Goal: Task Accomplishment & Management: Use online tool/utility

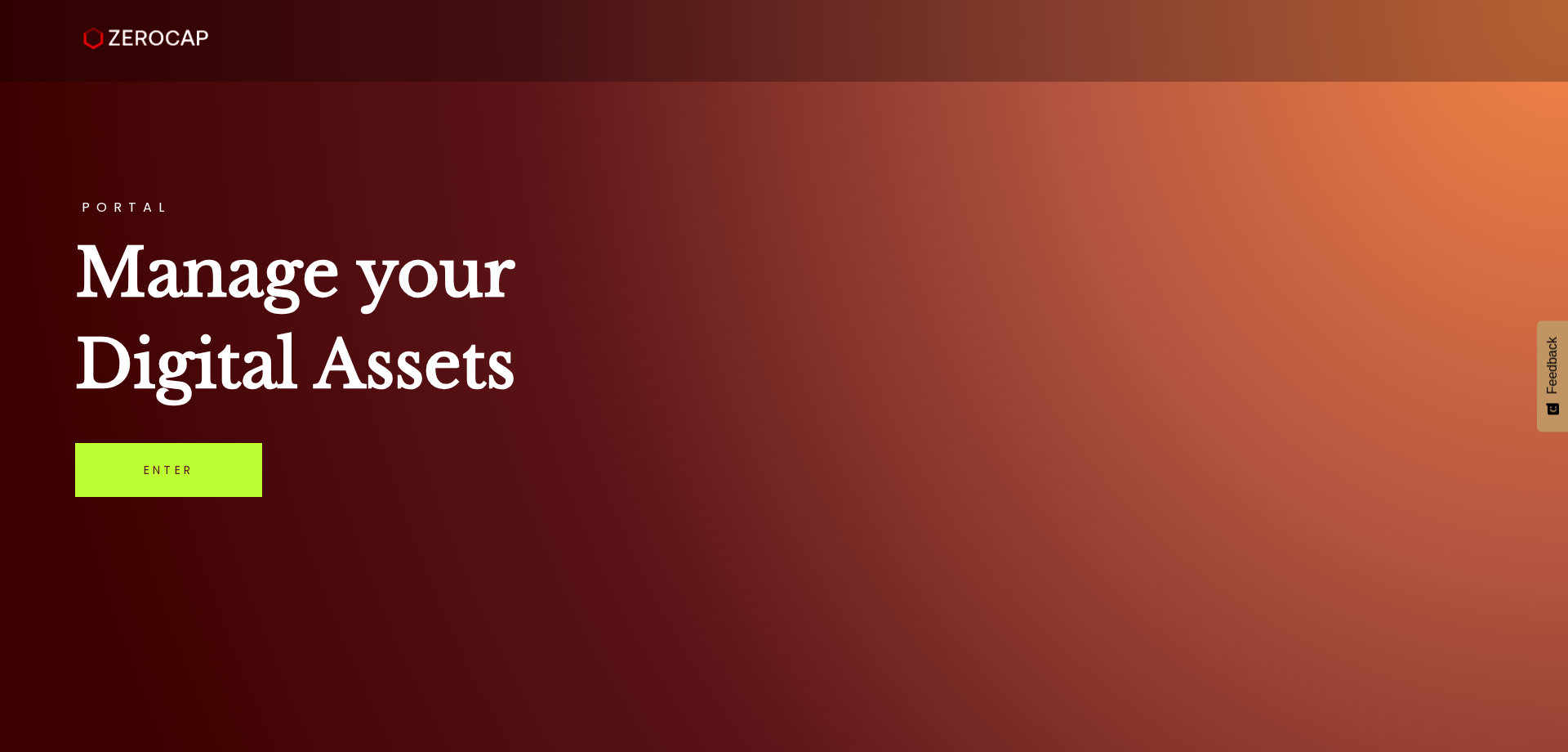
click at [211, 488] on link "Enter" at bounding box center [168, 469] width 187 height 54
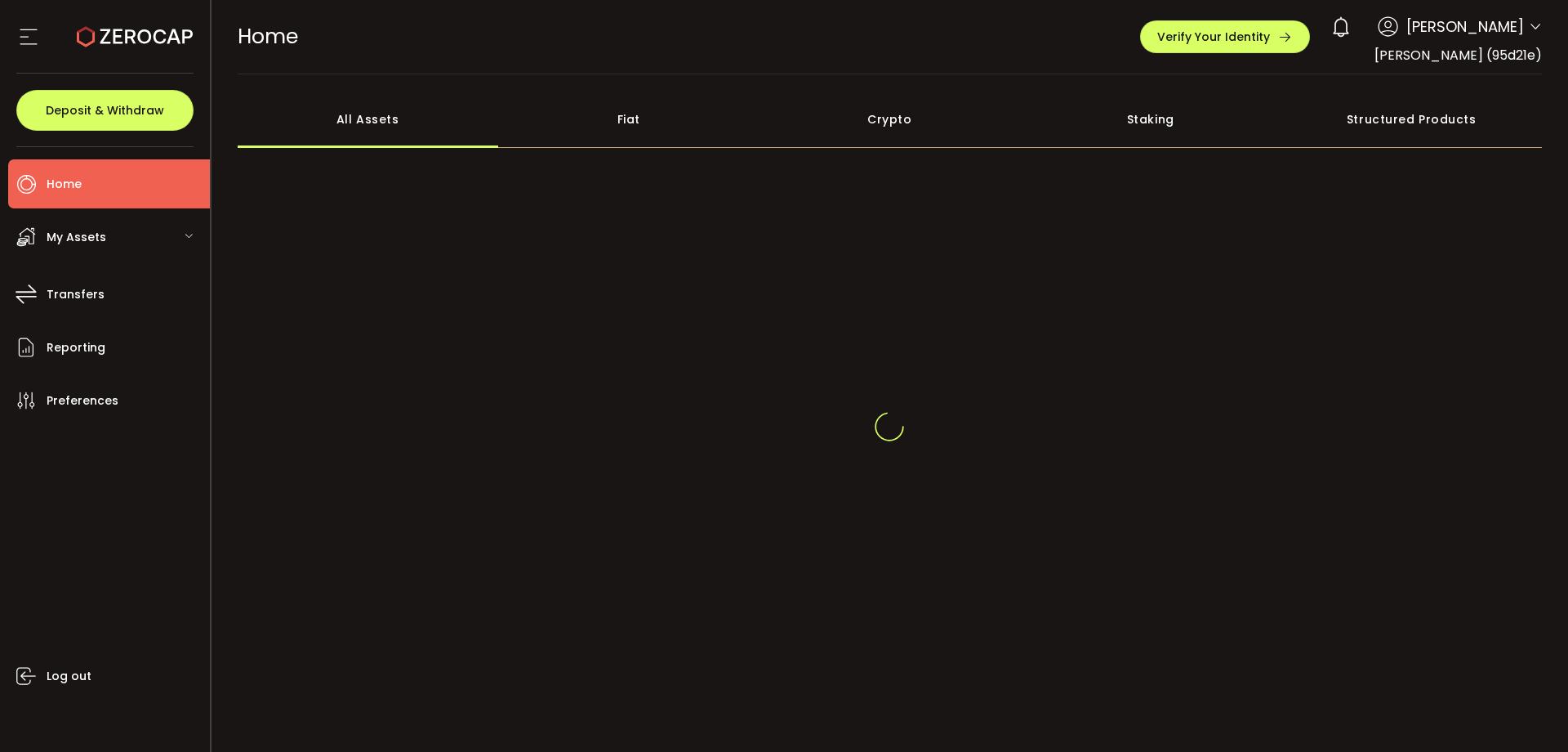
click at [1508, 40] on div "[PERSON_NAME]" at bounding box center [1433, 27] width 219 height 36
click at [1529, 29] on icon at bounding box center [1536, 27] width 13 height 13
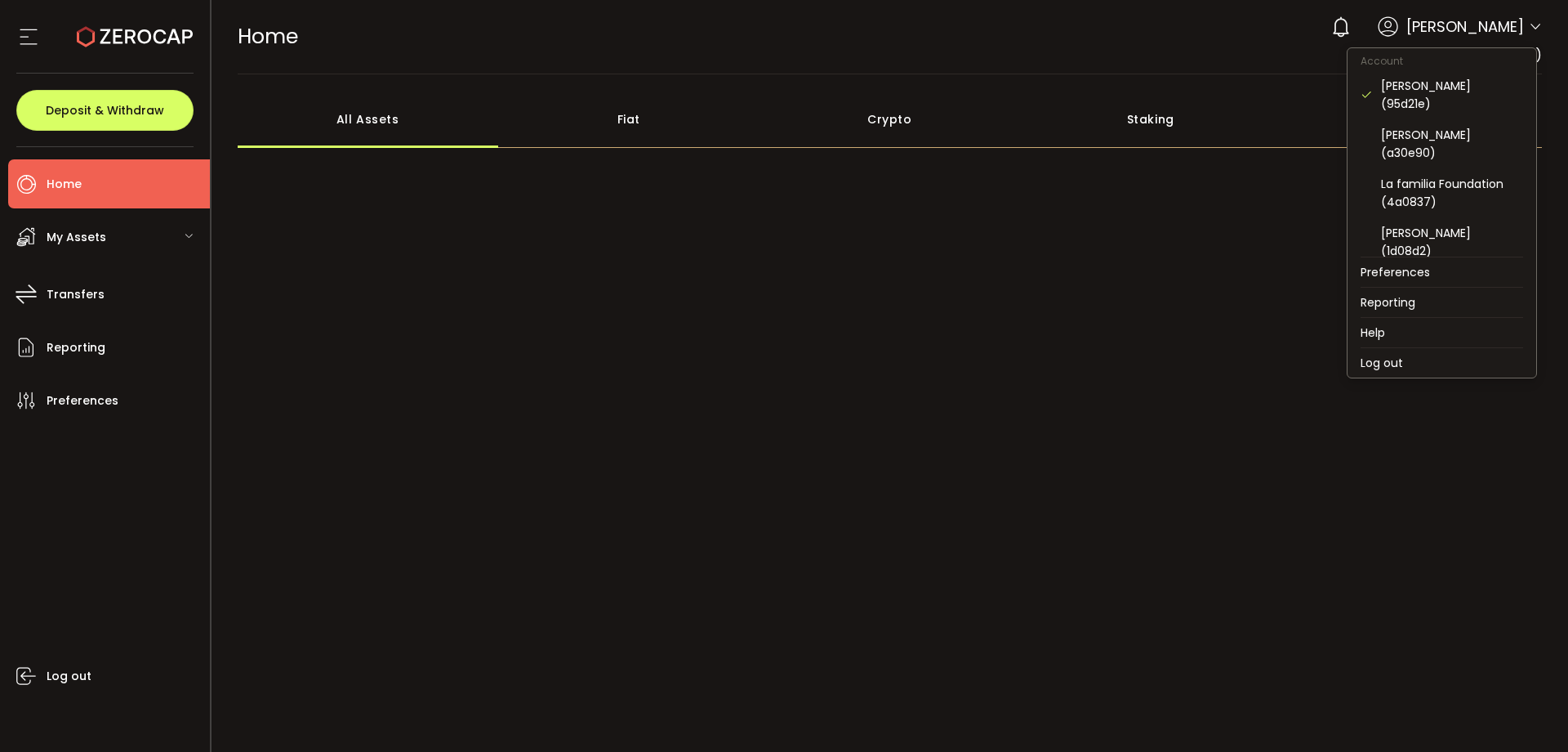
click at [1535, 30] on icon at bounding box center [1536, 27] width 13 height 13
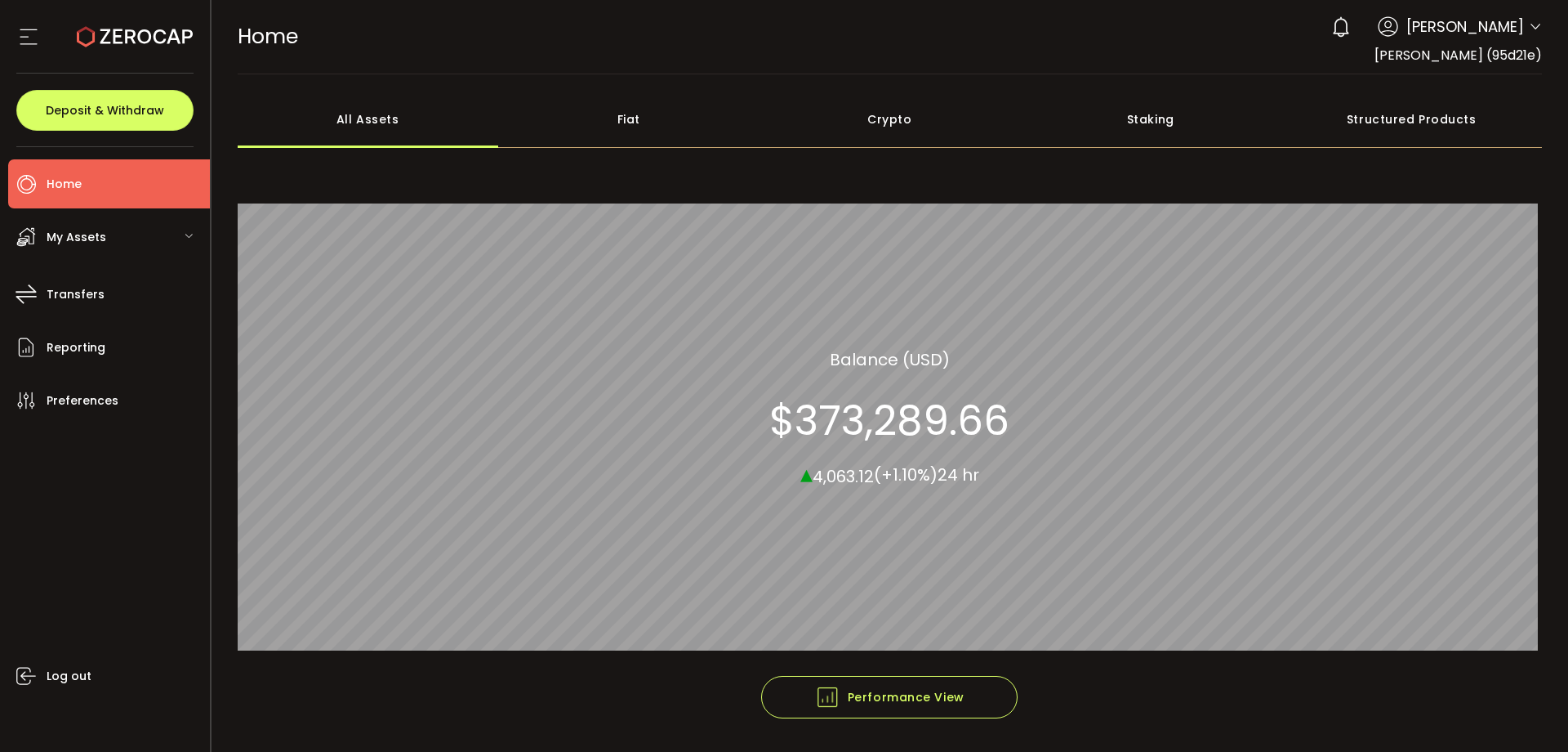
click at [1229, 171] on div "All_Assets Balance (USD) $373,289.66 ▴ 4,063.12 (+1.10%) 24 hr" at bounding box center [890, 417] width 1305 height 516
click at [131, 307] on li "Transfers" at bounding box center [109, 294] width 202 height 49
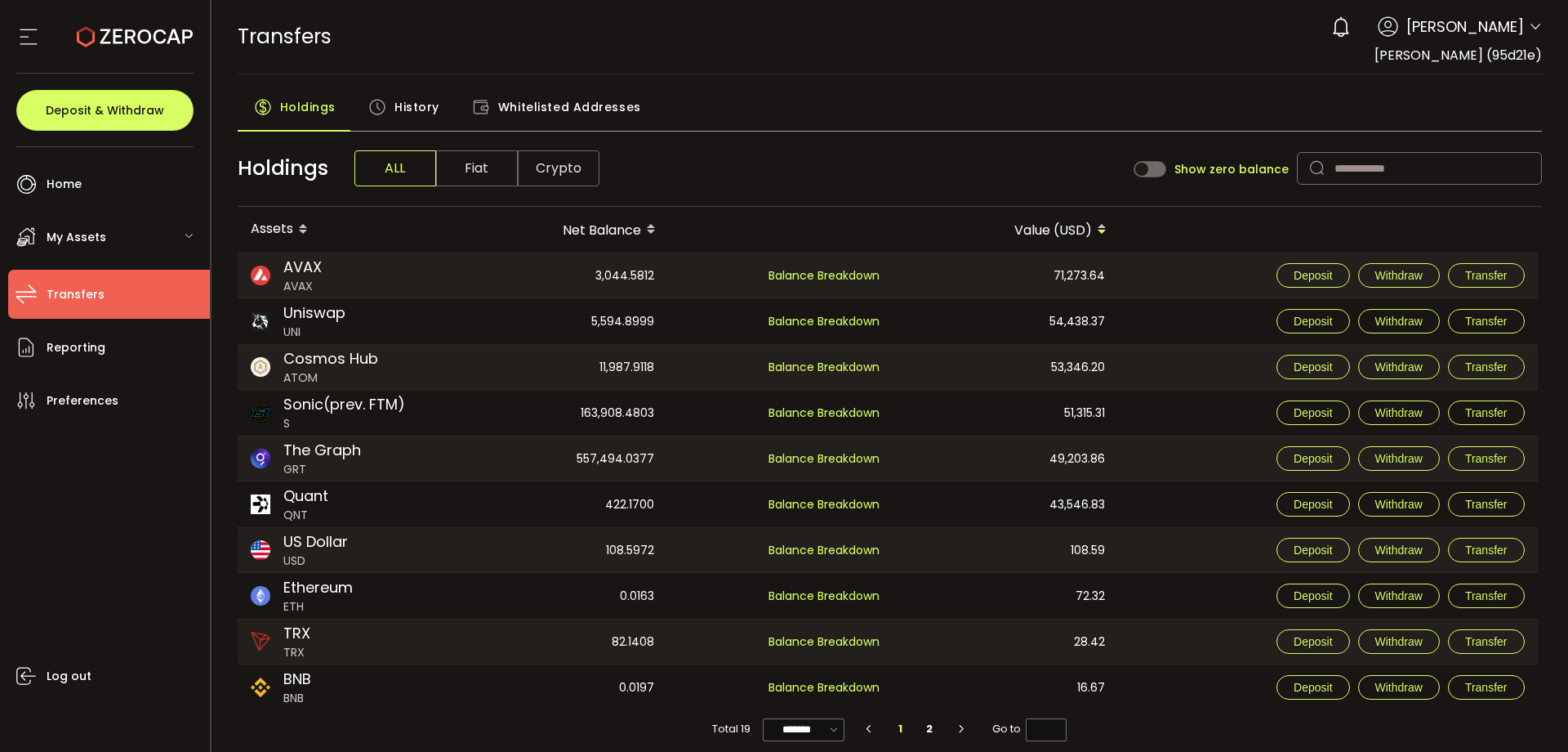
click at [105, 236] on div "My Assets" at bounding box center [109, 237] width 202 height 49
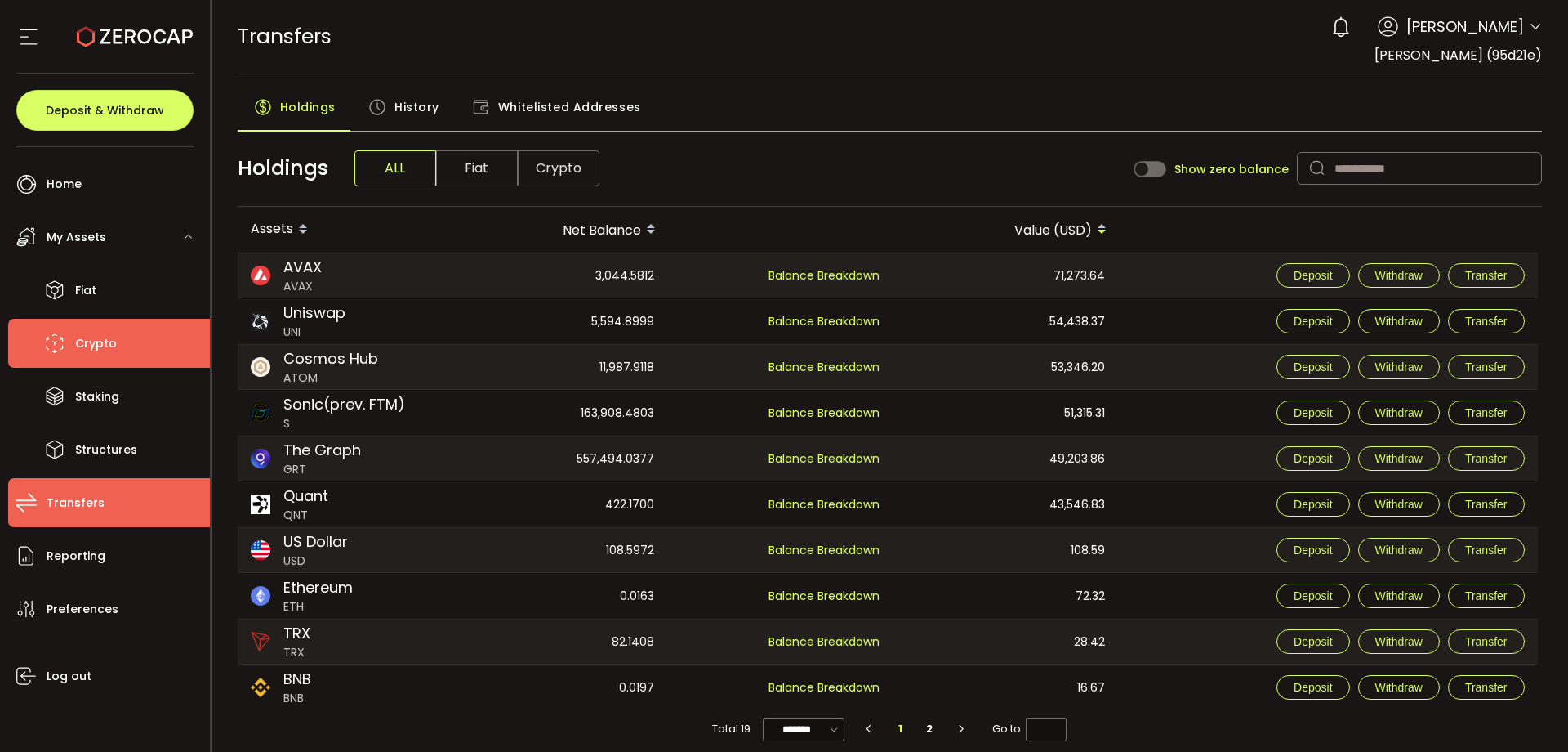
click at [120, 346] on li "Crypto" at bounding box center [109, 342] width 202 height 49
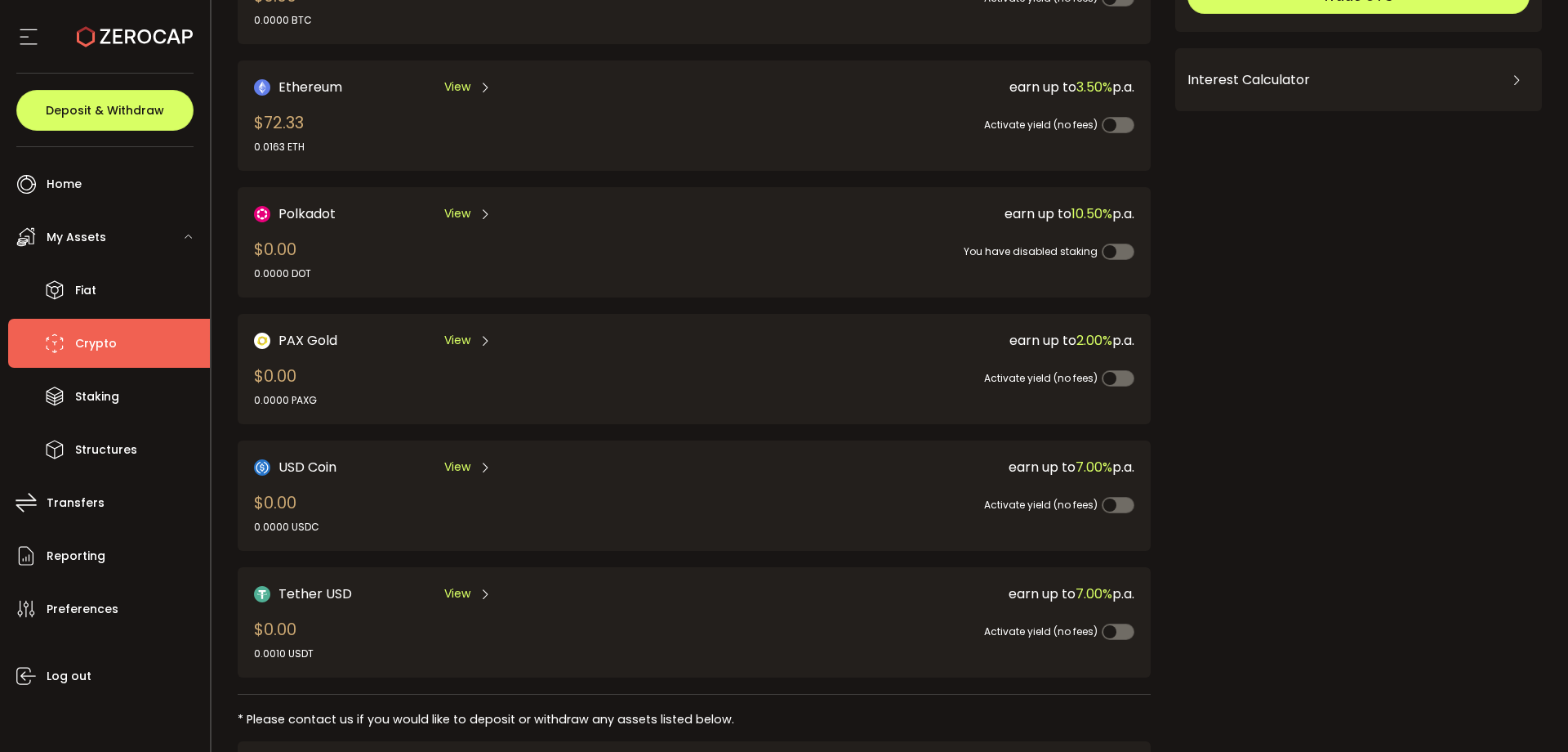
scroll to position [303, 0]
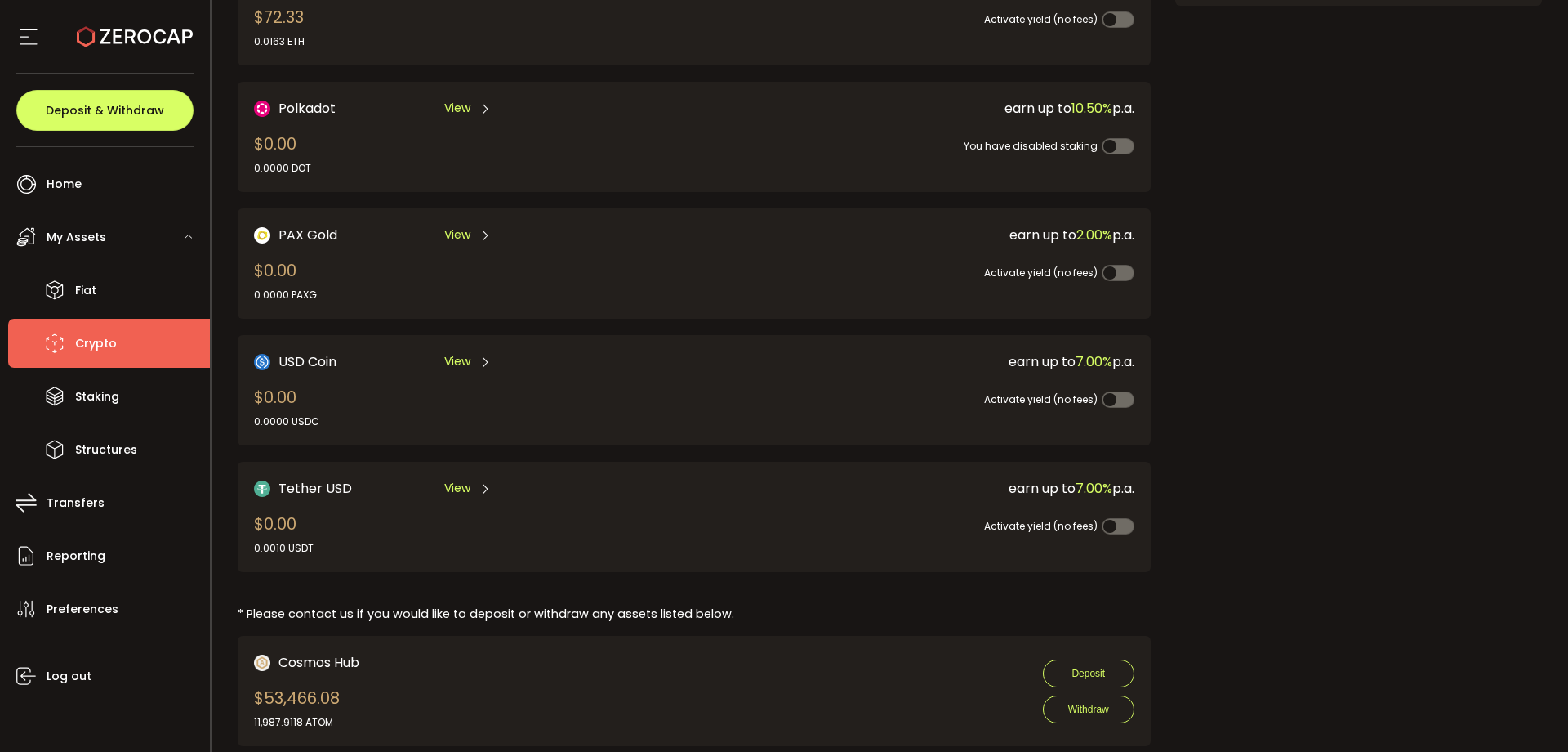
click at [447, 360] on span "View" at bounding box center [457, 361] width 26 height 17
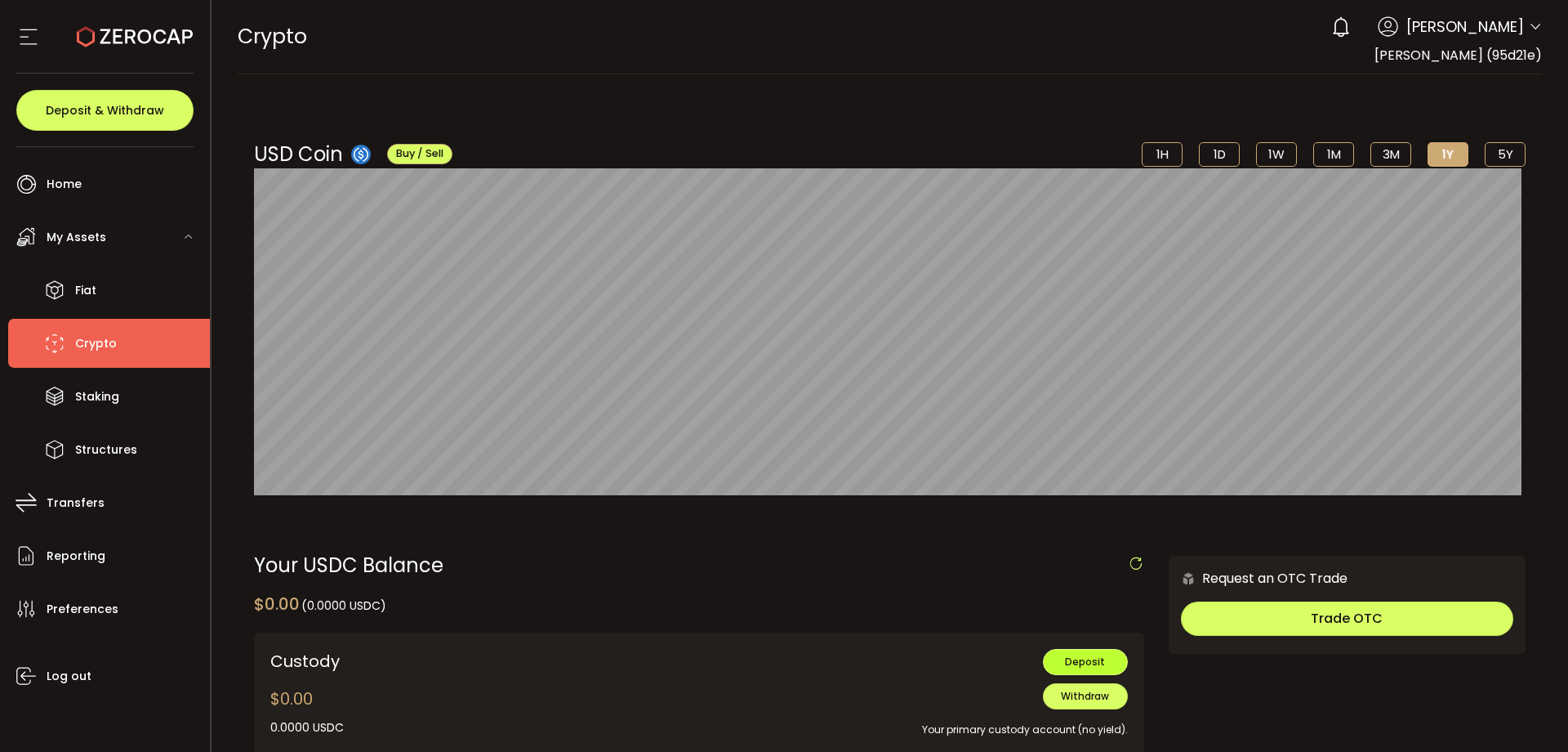
click at [1074, 670] on button "Deposit" at bounding box center [1085, 662] width 85 height 26
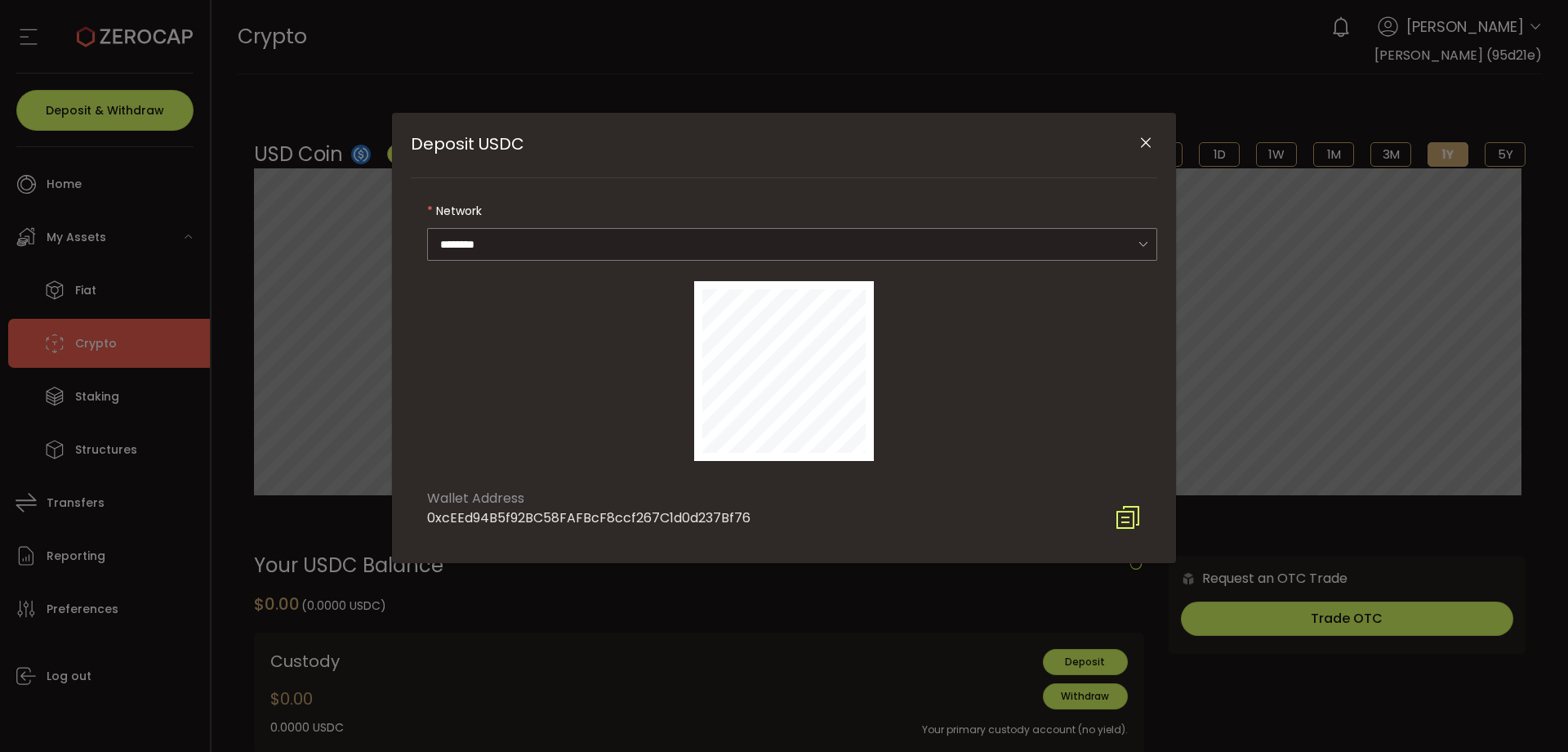
click at [1124, 514] on icon "Deposit USDC" at bounding box center [1128, 517] width 26 height 26
